Goal: Task Accomplishment & Management: Complete application form

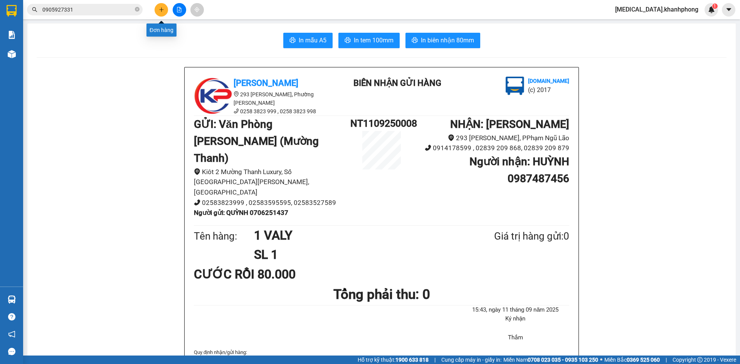
click at [161, 10] on icon "plus" at bounding box center [161, 9] width 0 height 4
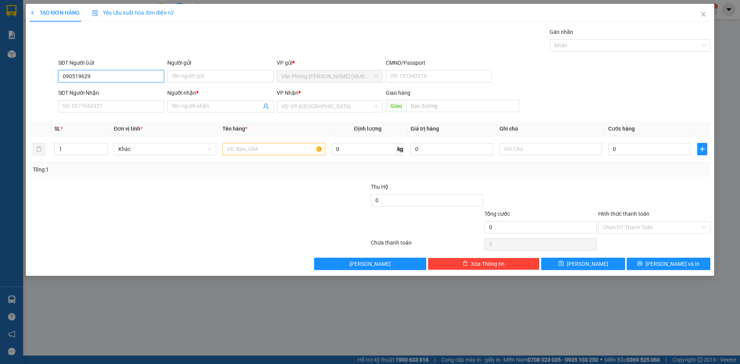
type input "0905196294"
click at [125, 90] on div "0905196294 - PHIẾU" at bounding box center [111, 91] width 97 height 8
type input "PHIẾU"
type input "0905196294"
click at [125, 108] on input "SĐT Người Nhận" at bounding box center [111, 106] width 106 height 12
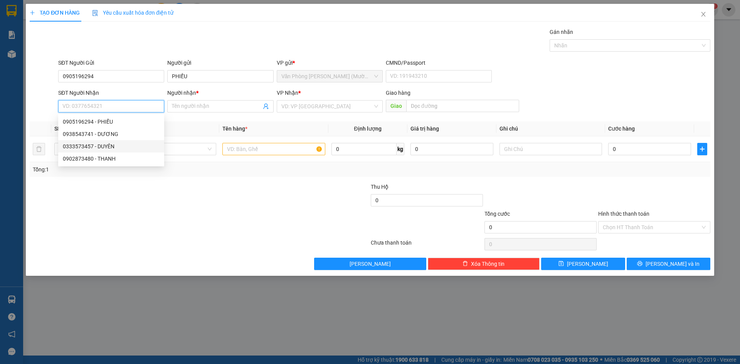
click at [126, 149] on div "0333573457 - DUYÊN" at bounding box center [111, 146] width 97 height 8
type input "0333573457"
type input "DUYÊN"
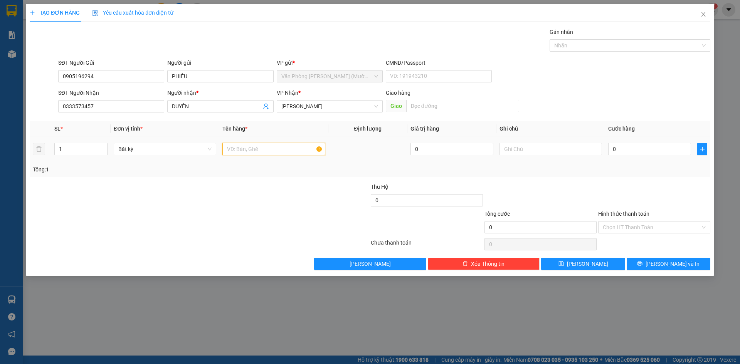
click at [265, 150] on input "text" at bounding box center [273, 149] width 102 height 12
type input "1TX"
click at [615, 149] on input "0" at bounding box center [649, 149] width 83 height 12
type input "4"
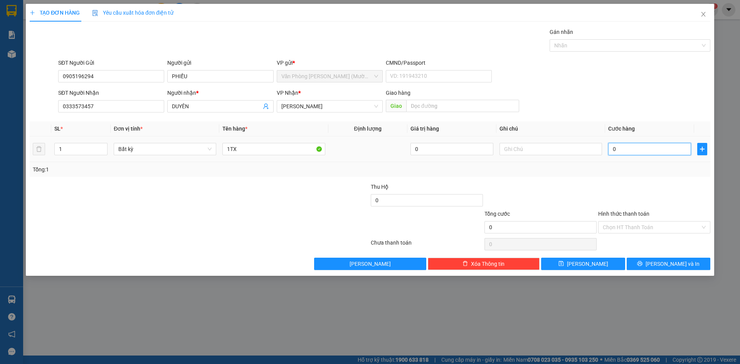
type input "4"
type input "40"
type input "40.000"
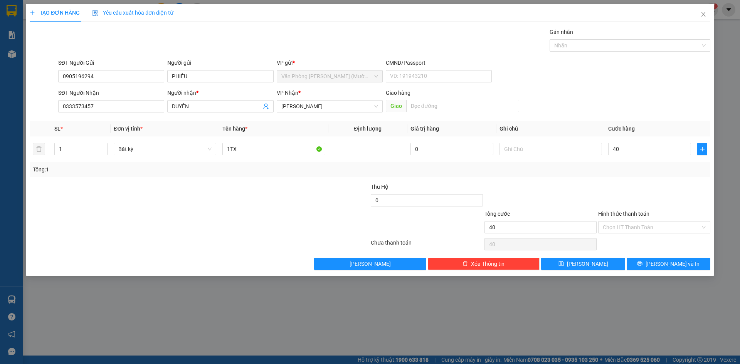
type input "40.000"
click at [591, 181] on div "Transit Pickup Surcharge Ids Transit Deliver Surcharge Ids Transit Deliver Surc…" at bounding box center [370, 149] width 680 height 242
click at [630, 230] on input "Hình thức thanh toán" at bounding box center [651, 228] width 97 height 12
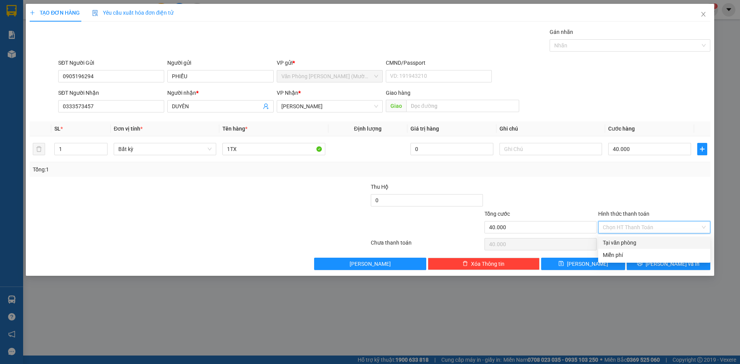
click at [631, 244] on div "Tại văn phòng" at bounding box center [654, 242] width 103 height 8
type input "0"
click at [642, 265] on icon "printer" at bounding box center [639, 263] width 5 height 5
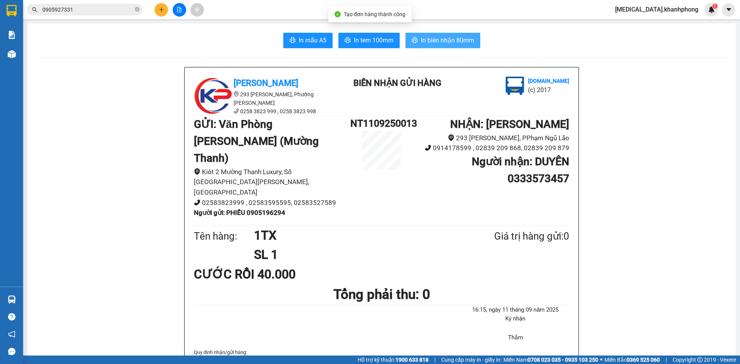
click at [428, 40] on span "In biên nhận 80mm" at bounding box center [447, 40] width 53 height 10
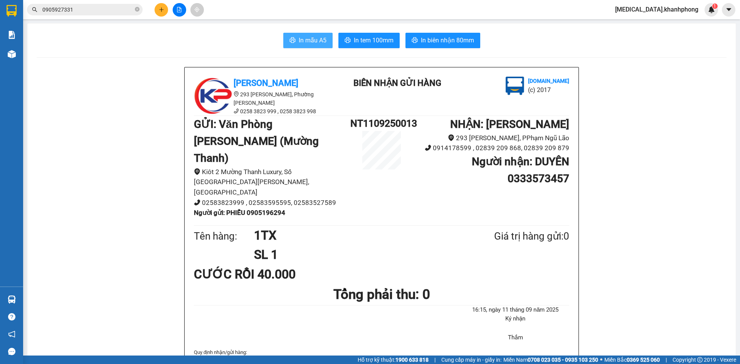
click at [317, 34] on button "In mẫu A5" at bounding box center [307, 40] width 49 height 15
